Goal: Task Accomplishment & Management: Complete application form

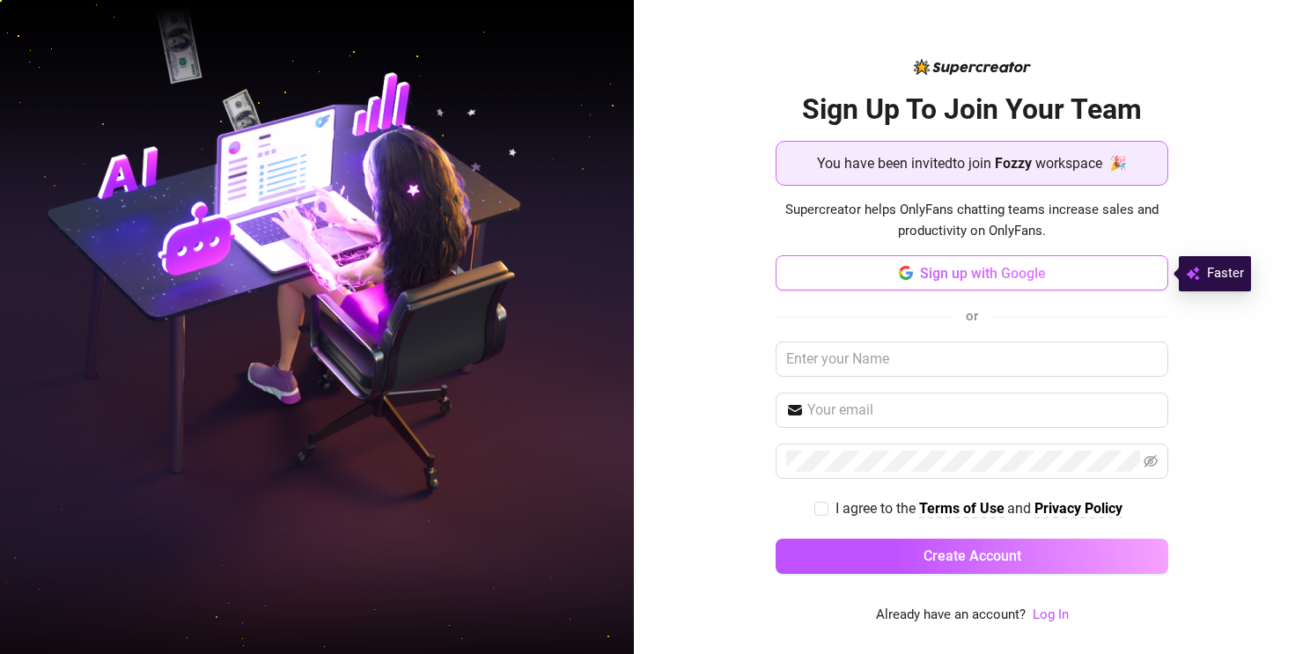
click at [979, 280] on span "Sign up with Google" at bounding box center [983, 273] width 126 height 17
click at [957, 277] on span "Sign up with Google" at bounding box center [983, 273] width 126 height 17
click at [1025, 270] on span "Sign up with Google" at bounding box center [983, 273] width 126 height 17
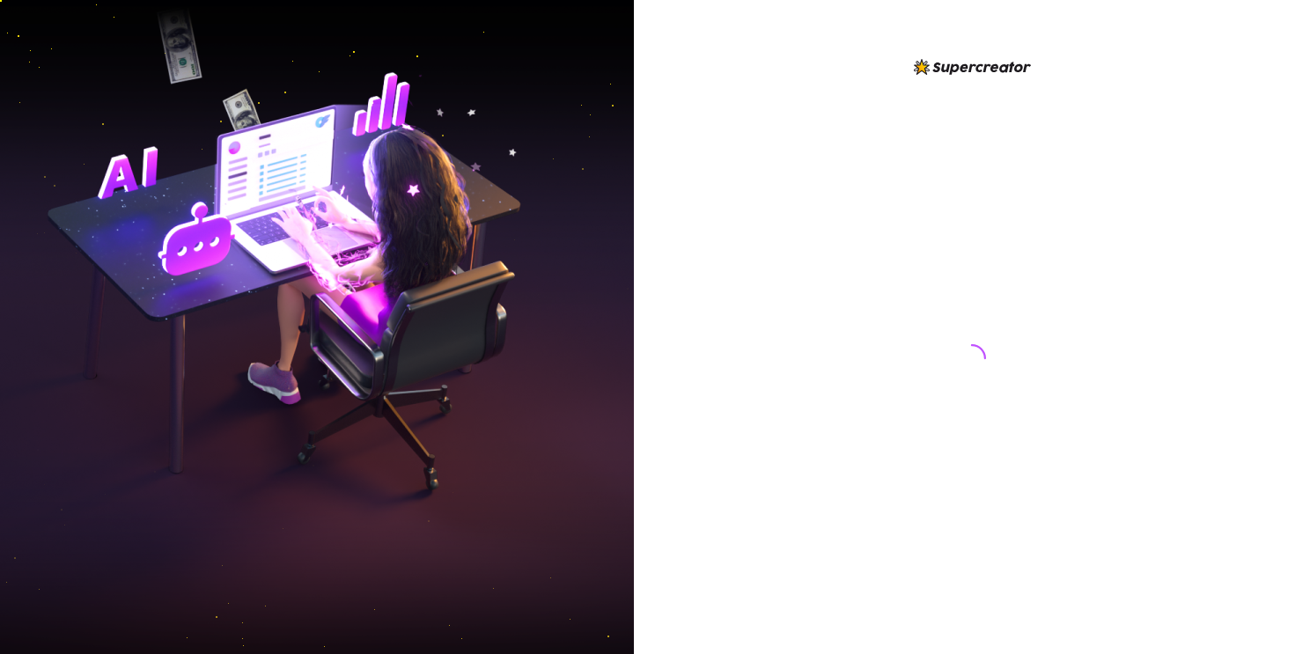
click at [788, 294] on div at bounding box center [972, 341] width 393 height 570
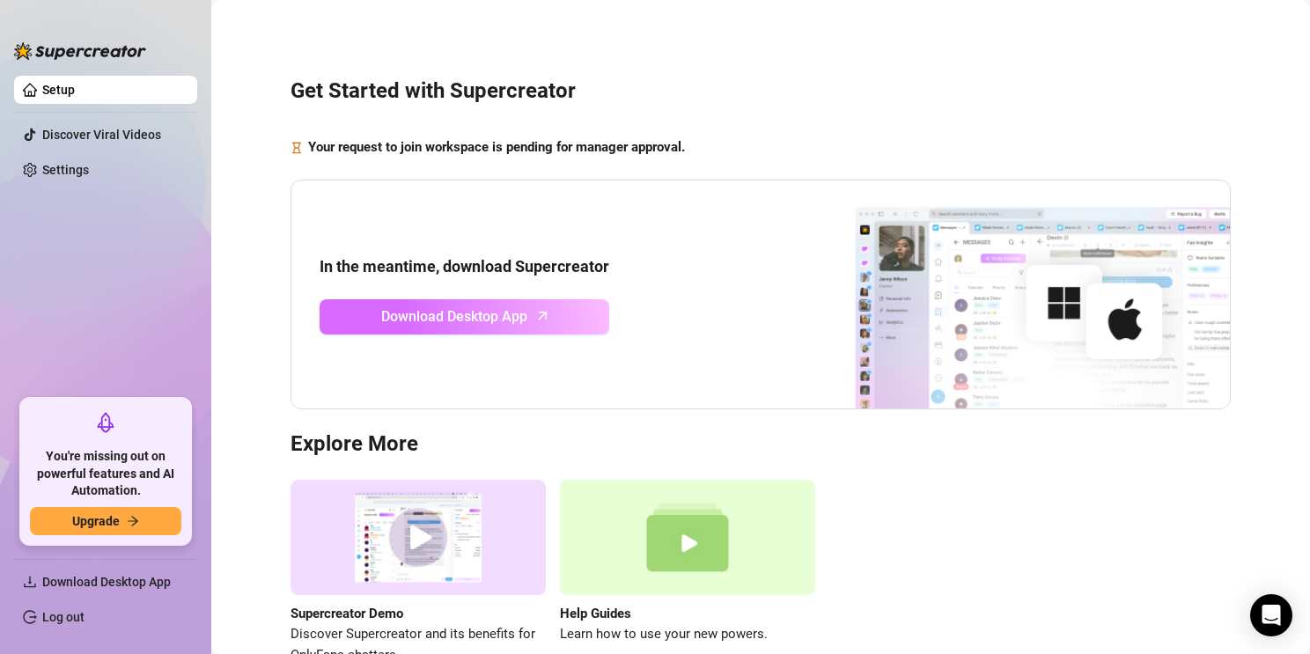
click at [543, 324] on link "Download Desktop App" at bounding box center [465, 316] width 290 height 35
